Goal: Check status

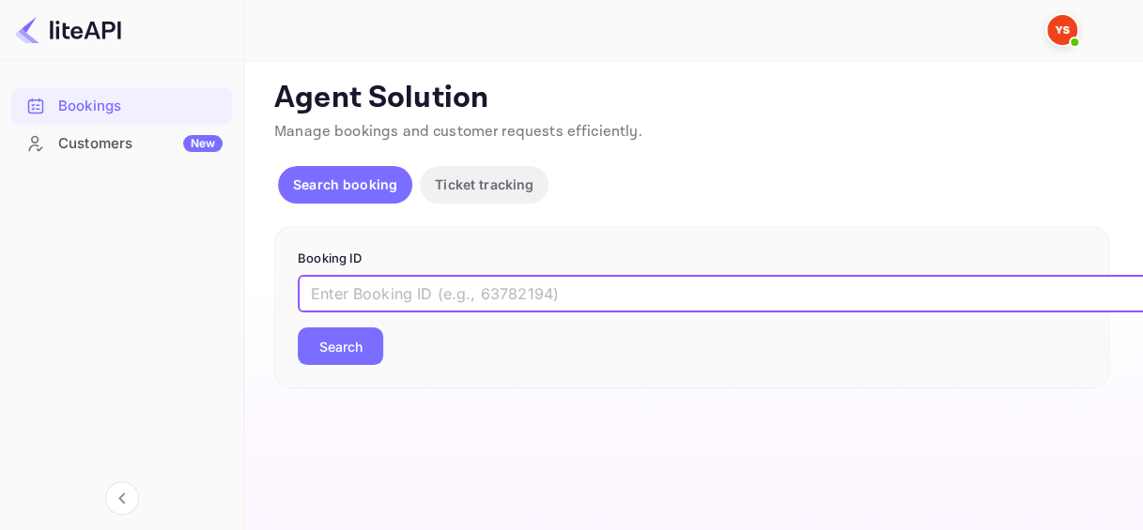
click at [357, 293] on input "text" at bounding box center [767, 294] width 939 height 38
paste input "9192061"
type input "9192061"
click at [298, 328] on button "Search" at bounding box center [340, 347] width 85 height 38
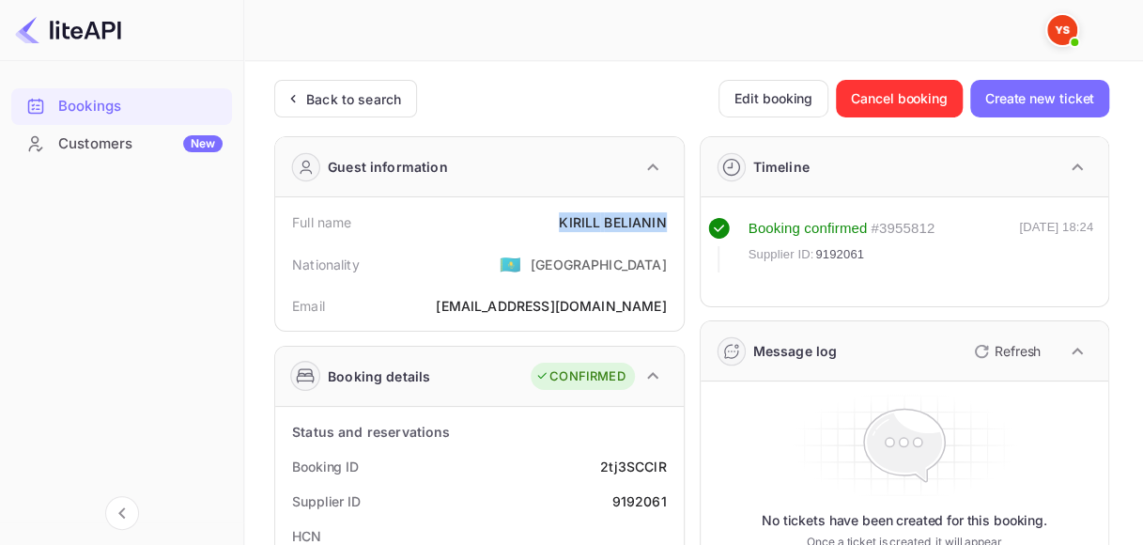
drag, startPoint x: 561, startPoint y: 220, endPoint x: 667, endPoint y: 222, distance: 105.2
click at [667, 222] on div "Full name [PERSON_NAME]" at bounding box center [479, 222] width 393 height 35
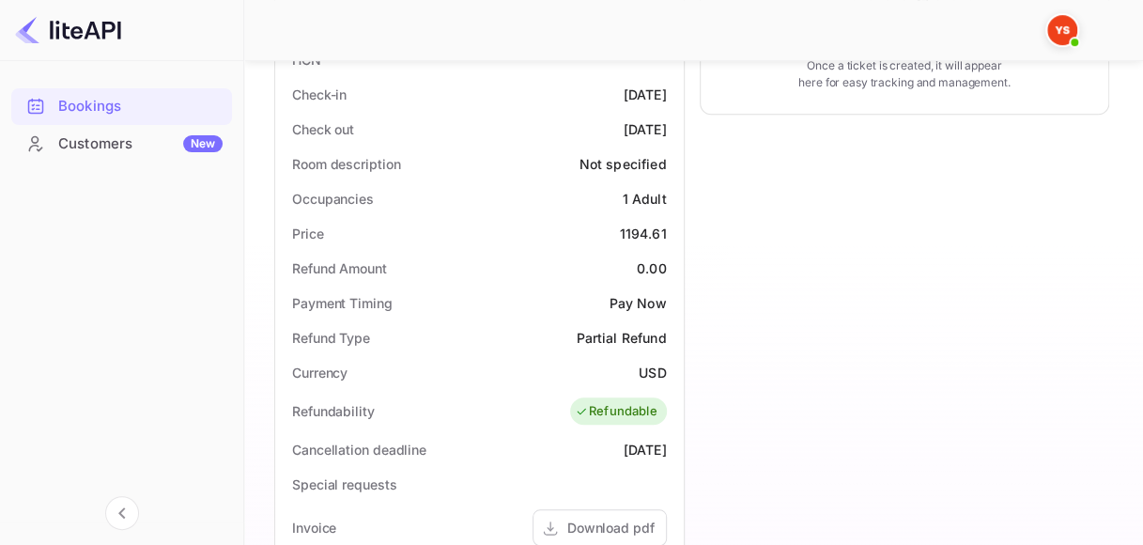
scroll to position [751, 0]
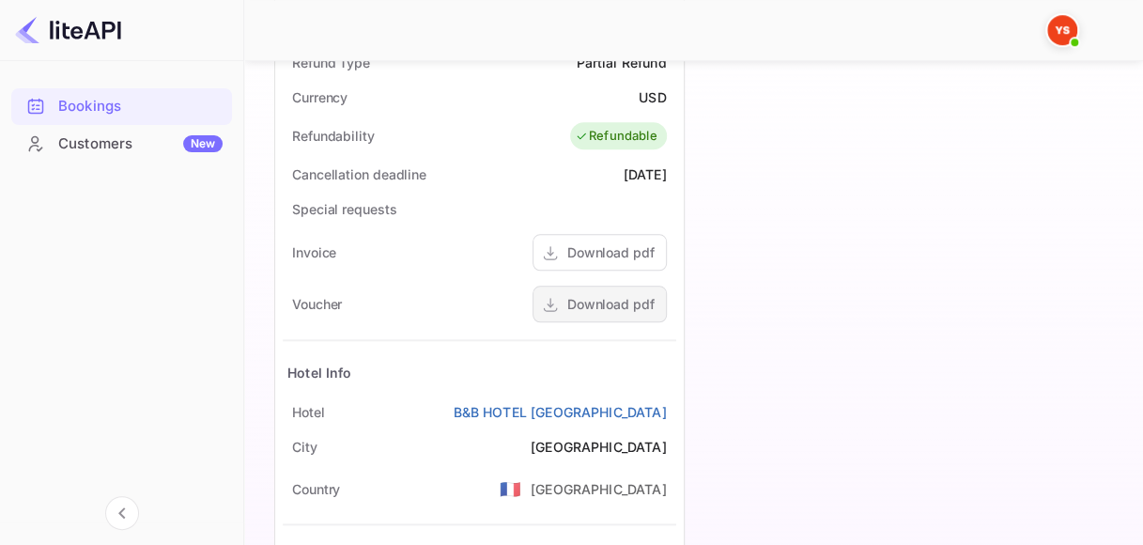
click at [622, 302] on div "Download pdf" at bounding box center [610, 304] width 87 height 20
